Goal: Information Seeking & Learning: Check status

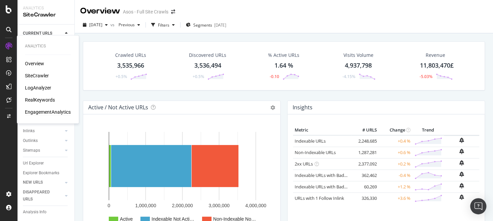
click at [40, 111] on div "EngagementAnalytics" at bounding box center [48, 112] width 46 height 7
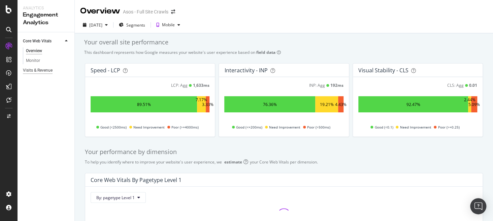
click at [46, 72] on div "Visits & Revenue" at bounding box center [38, 70] width 30 height 7
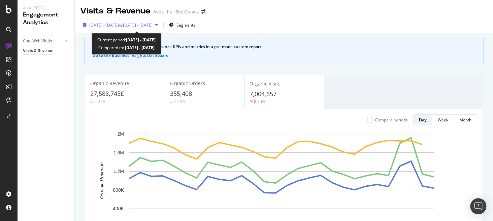
click at [119, 23] on span "[DATE] - [DATE]" at bounding box center [104, 25] width 30 height 6
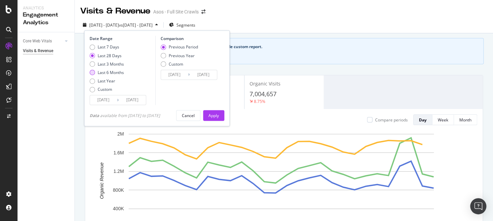
click at [111, 72] on div "Last 6 Months" at bounding box center [111, 73] width 26 height 6
type input "[DATE]"
click at [217, 115] on div "Apply" at bounding box center [213, 116] width 10 height 6
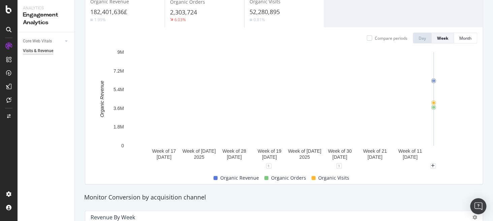
scroll to position [83, 0]
